Goal: Task Accomplishment & Management: Use online tool/utility

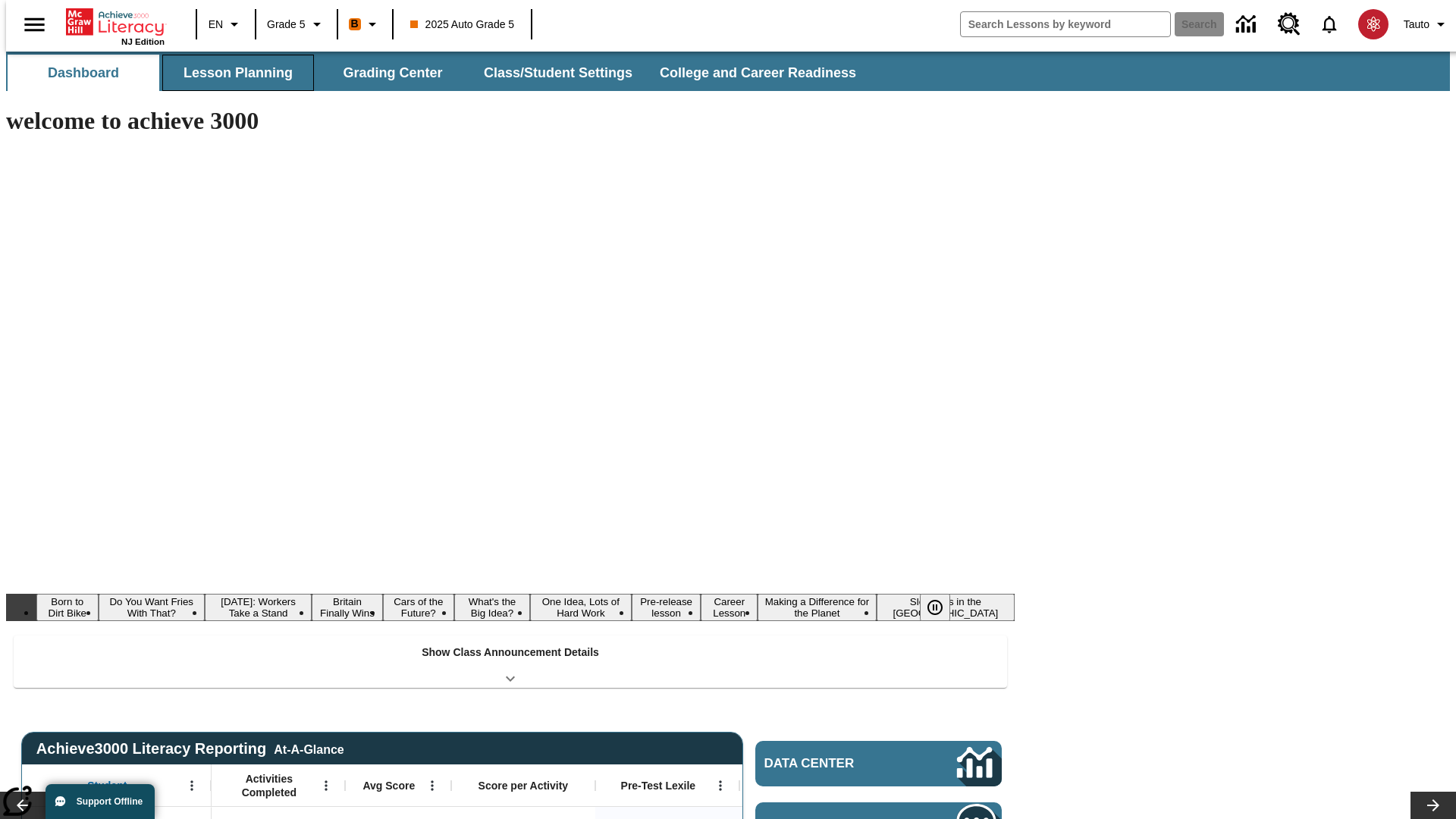
click at [232, 73] on button "Lesson Planning" at bounding box center [238, 73] width 151 height 36
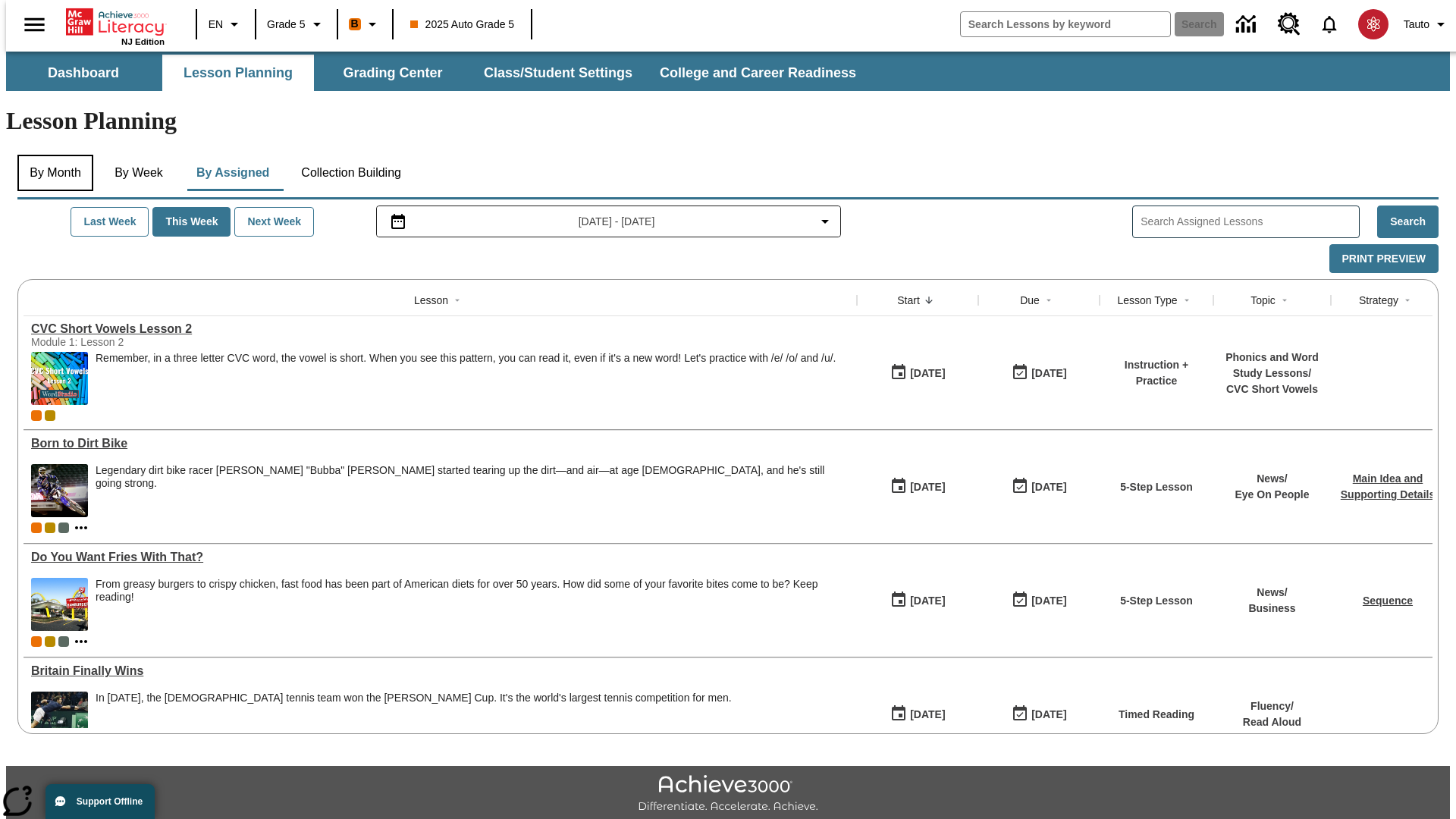
click at [51, 155] on button "By Month" at bounding box center [55, 173] width 76 height 36
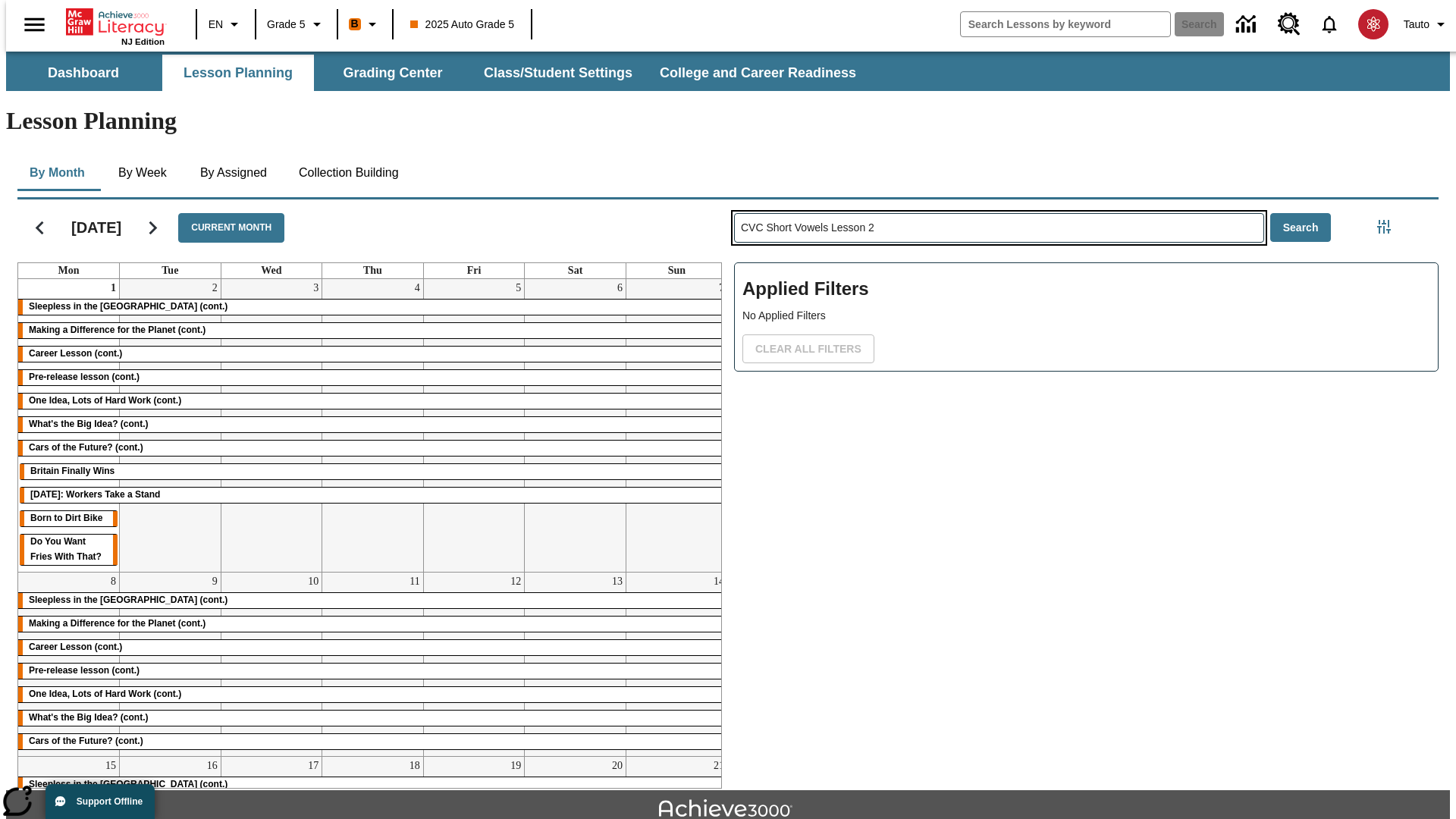
type input "CVC Short Vowels Lesson 2"
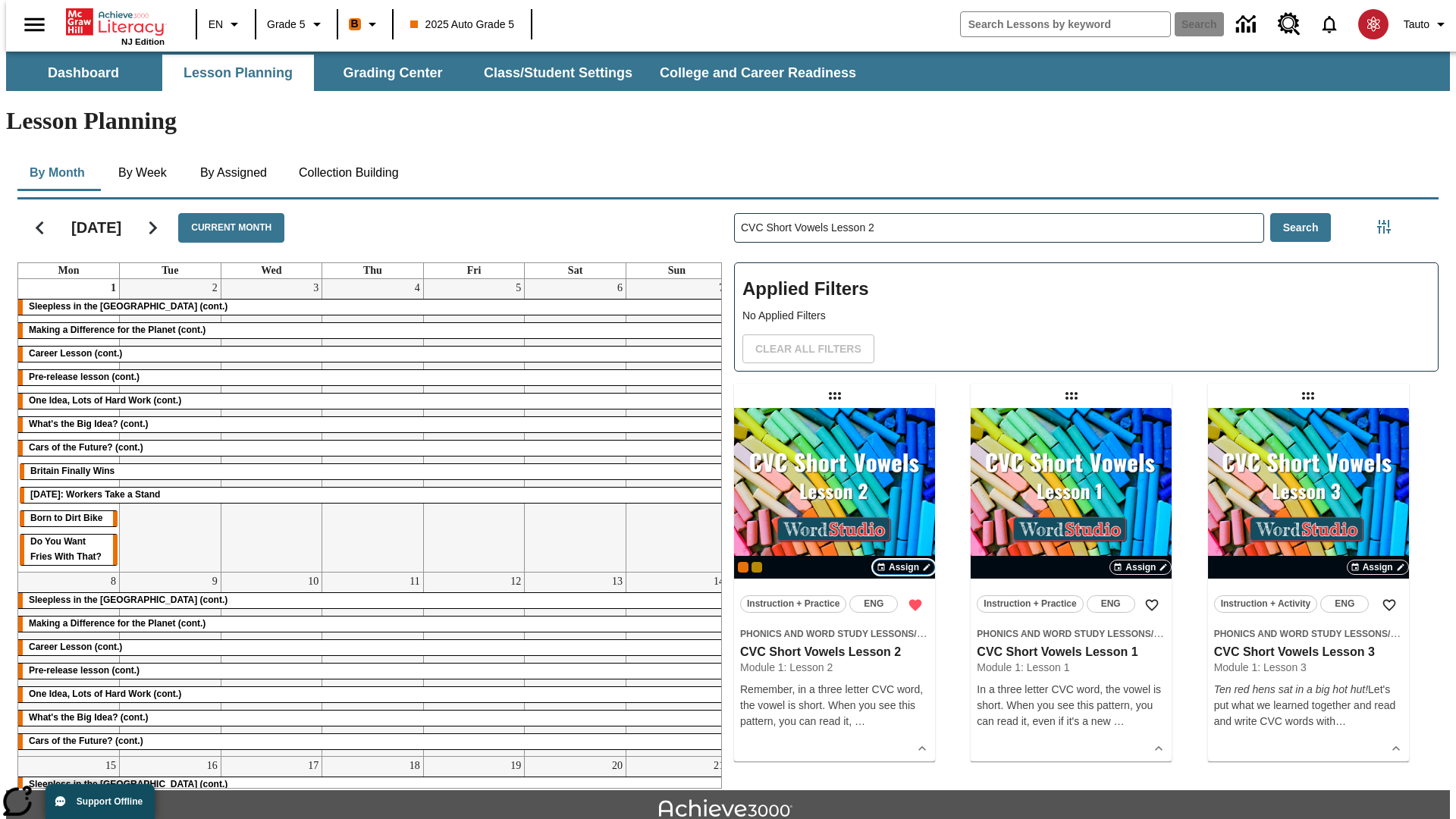
click at [904, 561] on span "Assign" at bounding box center [904, 567] width 30 height 13
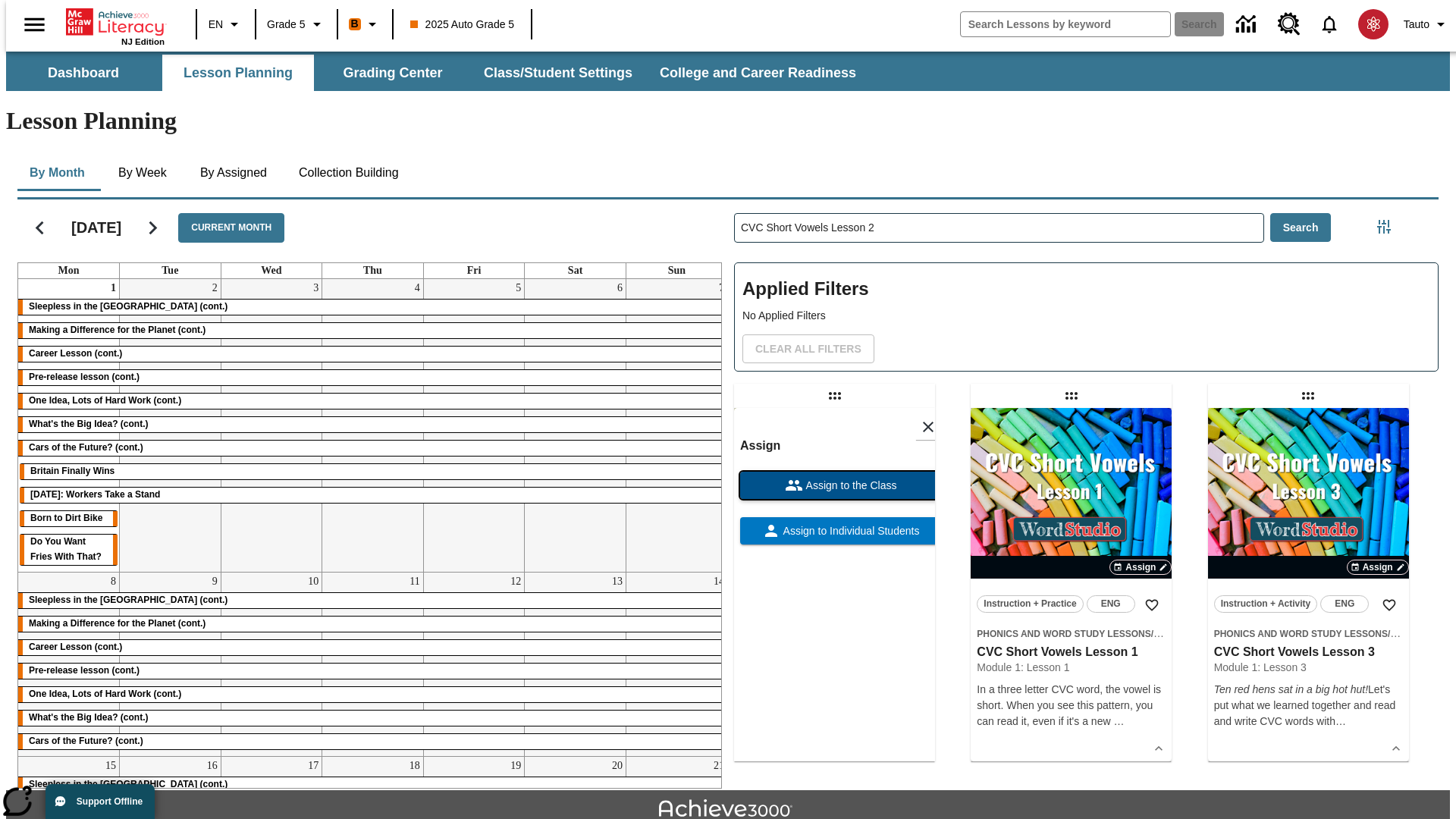
click at [834, 478] on span "Assign to the Class" at bounding box center [849, 485] width 94 height 16
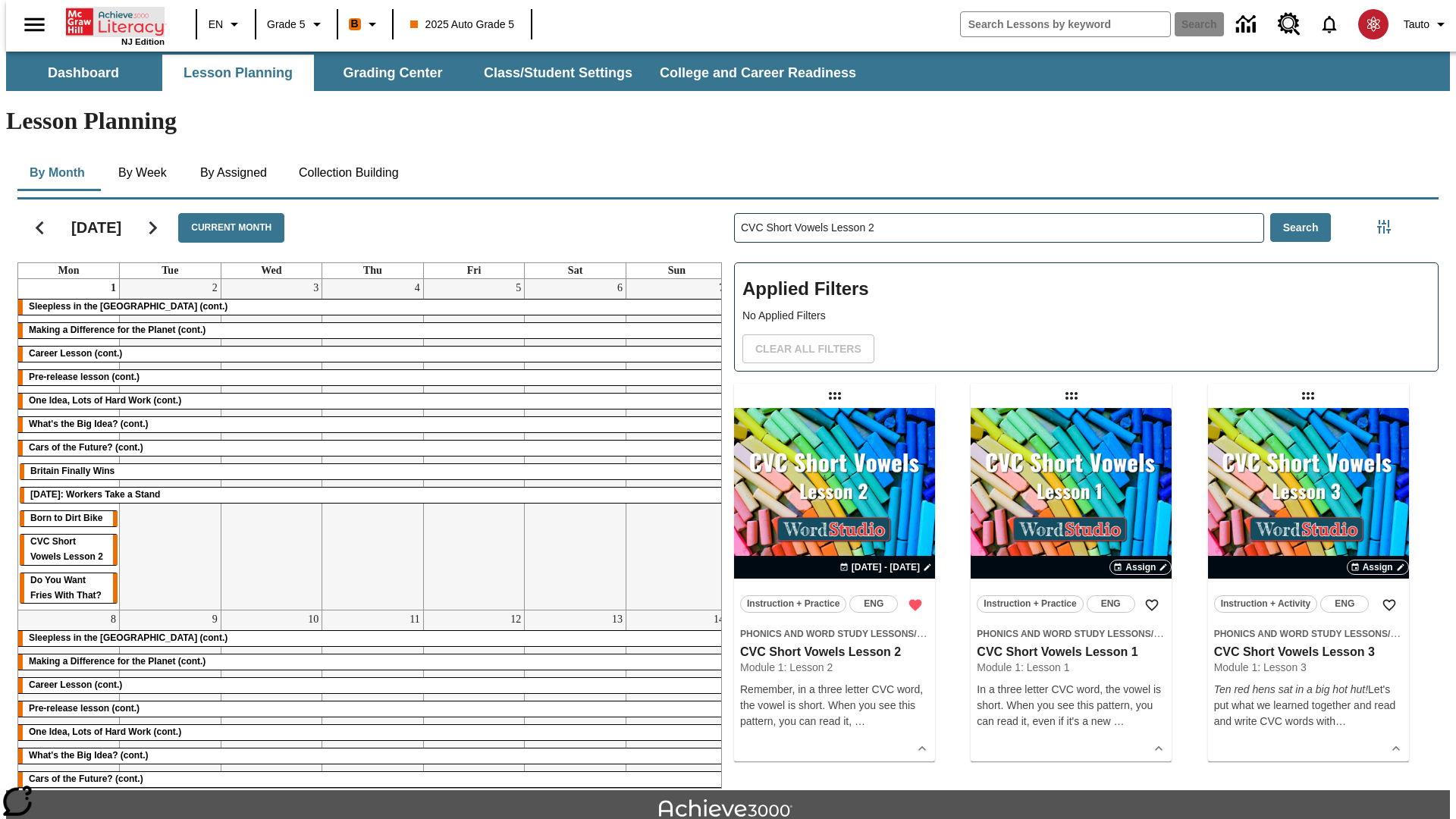
click at [109, 21] on icon "Home" at bounding box center [116, 22] width 101 height 30
